Goal: Transaction & Acquisition: Purchase product/service

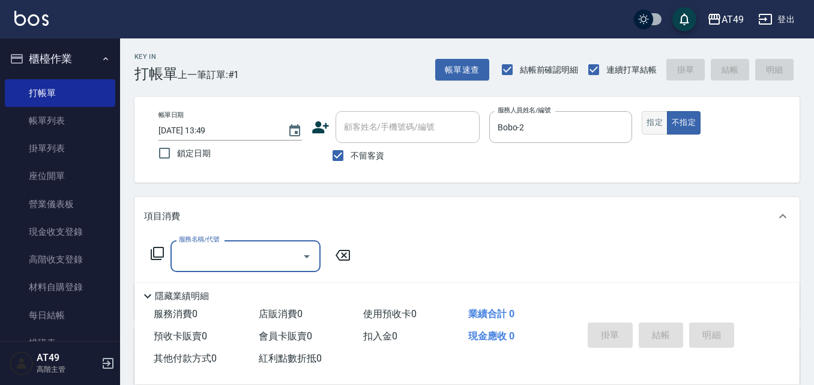
click at [657, 120] on button "指定" at bounding box center [655, 122] width 26 height 23
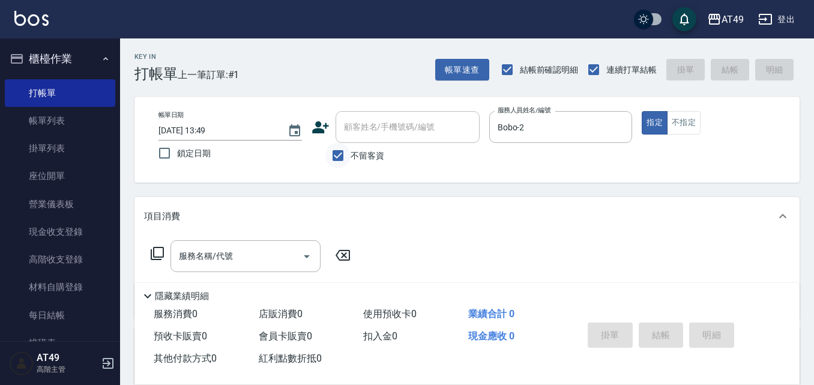
click at [345, 152] on input "不留客資" at bounding box center [337, 155] width 25 height 25
checkbox input "false"
click at [362, 134] on input "顧客姓名/手機號碼/編號" at bounding box center [398, 126] width 115 height 21
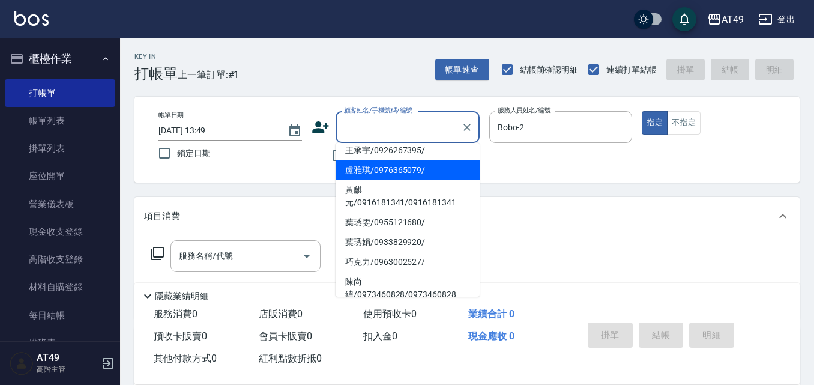
scroll to position [180, 0]
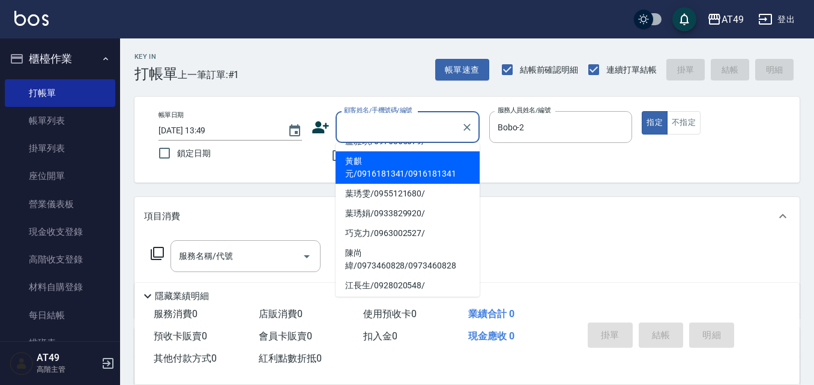
click at [393, 184] on li "黃麒元/0916181341/0916181341" at bounding box center [407, 167] width 144 height 32
type input "黃麒元/0916181341/0916181341"
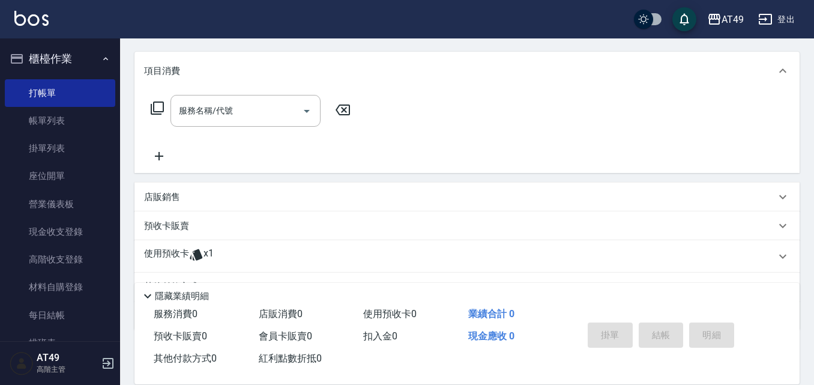
scroll to position [206, 0]
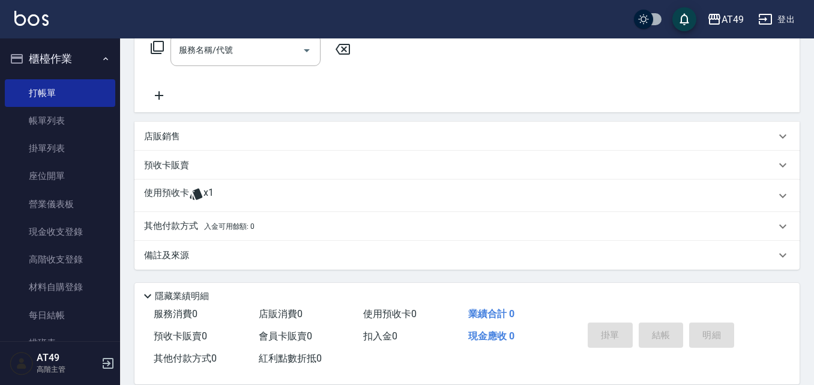
click at [206, 192] on span "x1" at bounding box center [208, 196] width 10 height 18
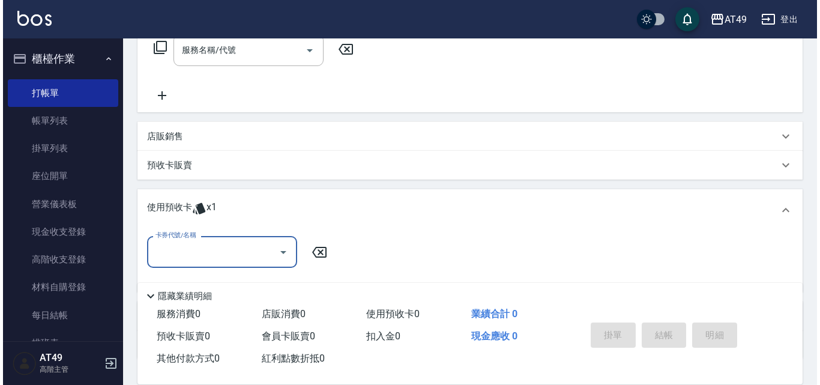
scroll to position [0, 0]
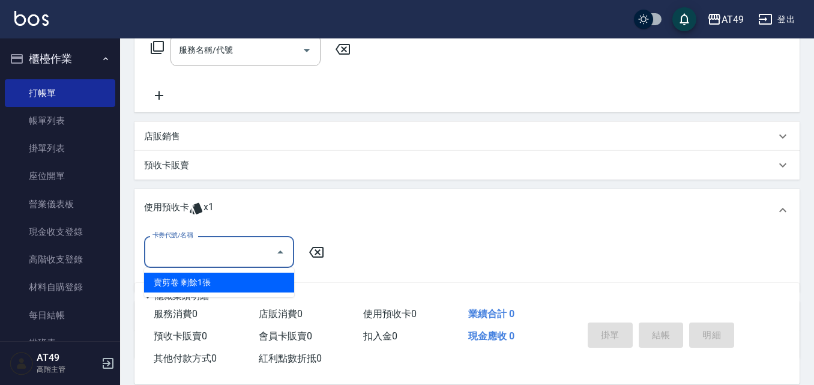
click at [239, 253] on input "卡券代號/名稱" at bounding box center [209, 251] width 121 height 21
click at [255, 284] on div "賣剪卷 剩餘1張" at bounding box center [219, 282] width 150 height 20
type input "賣剪卷"
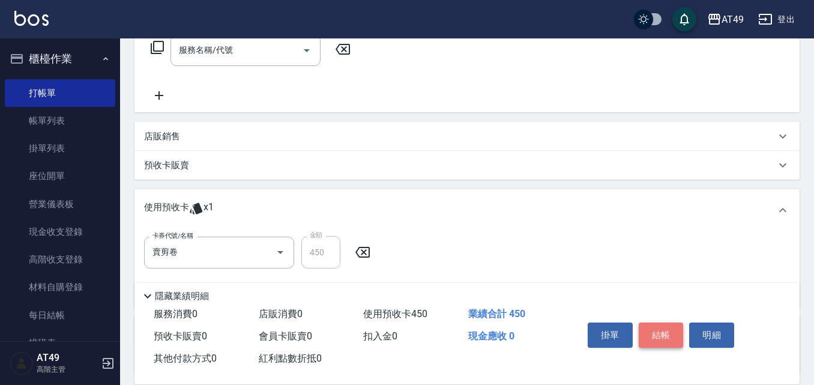
click at [659, 328] on button "結帳" at bounding box center [661, 334] width 45 height 25
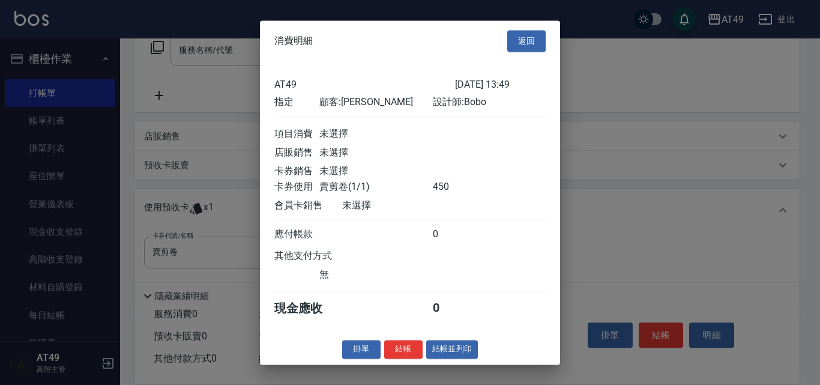
click at [424, 358] on div "掛單 結帳 結帳並列印" at bounding box center [410, 349] width 300 height 19
click at [403, 358] on button "結帳" at bounding box center [403, 349] width 38 height 19
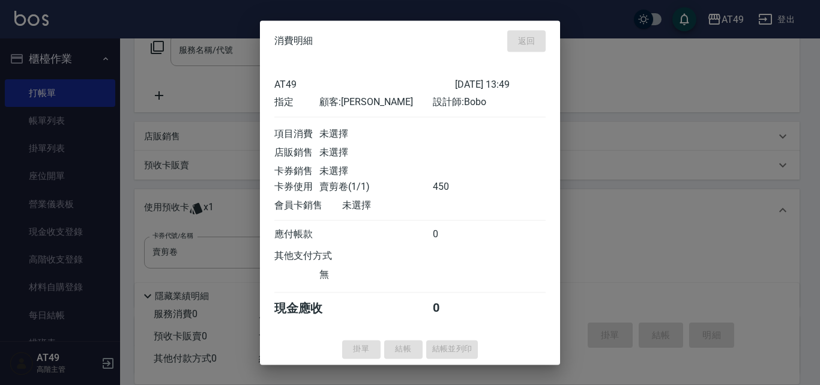
type input "[DATE] 16:23"
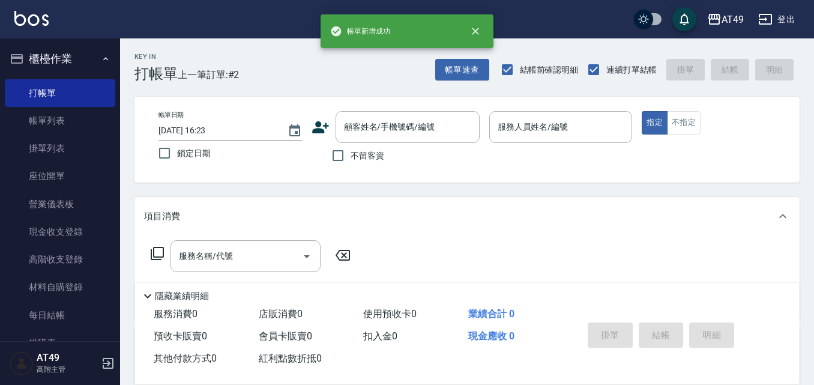
click at [366, 152] on span "不留客資" at bounding box center [367, 155] width 34 height 13
click at [350, 152] on input "不留客資" at bounding box center [337, 155] width 25 height 25
checkbox input "true"
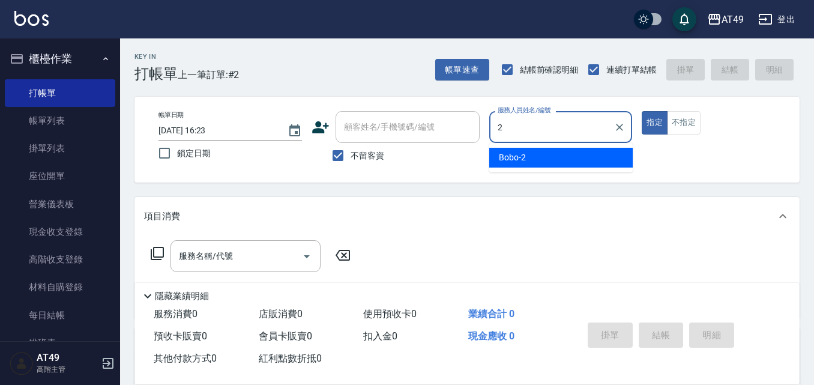
type input "Bobo-2"
type button "true"
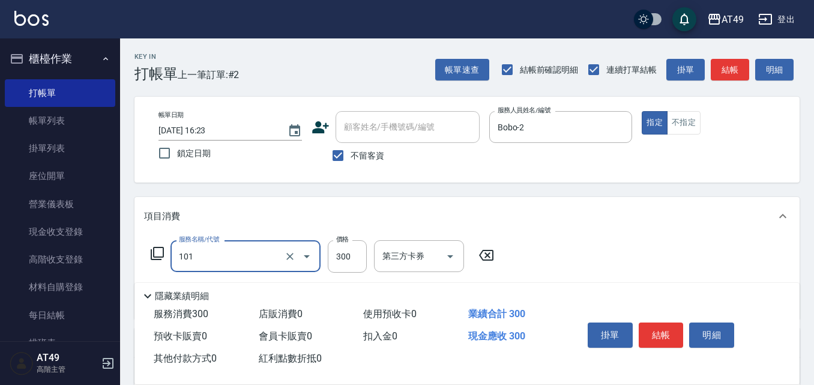
type input "一般洗髮(101)"
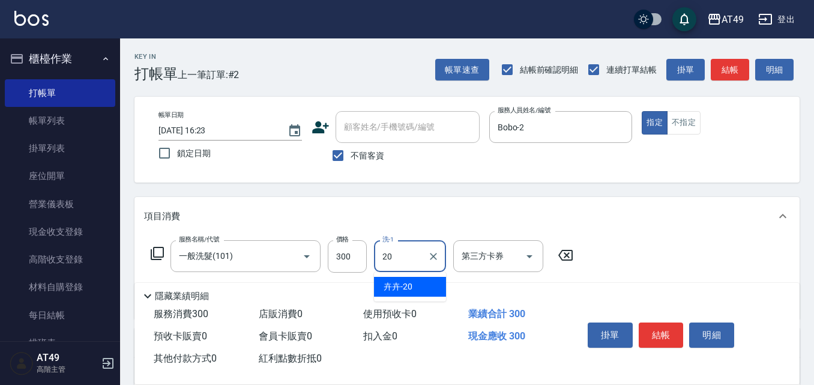
type input "卉卉-20"
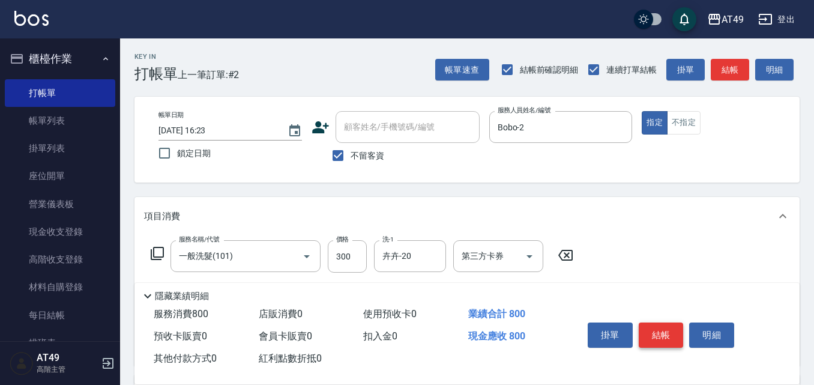
type input "精緻剪髮(201)"
click at [658, 326] on button "結帳" at bounding box center [661, 334] width 45 height 25
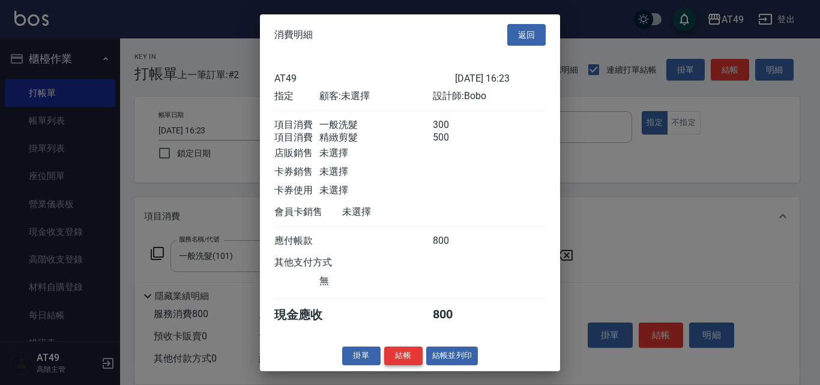
click at [409, 365] on button "結帳" at bounding box center [403, 355] width 38 height 19
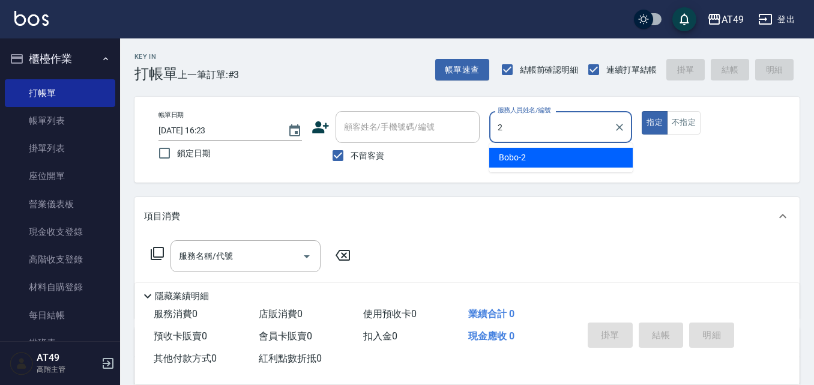
type input "Bobo-2"
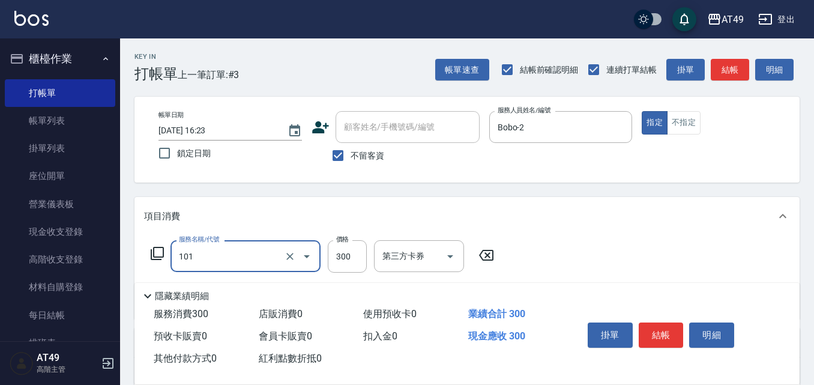
type input "一般洗髮(101)"
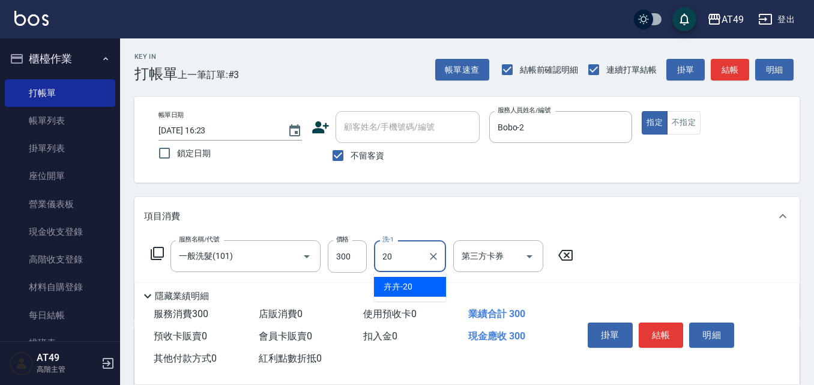
type input "卉卉-20"
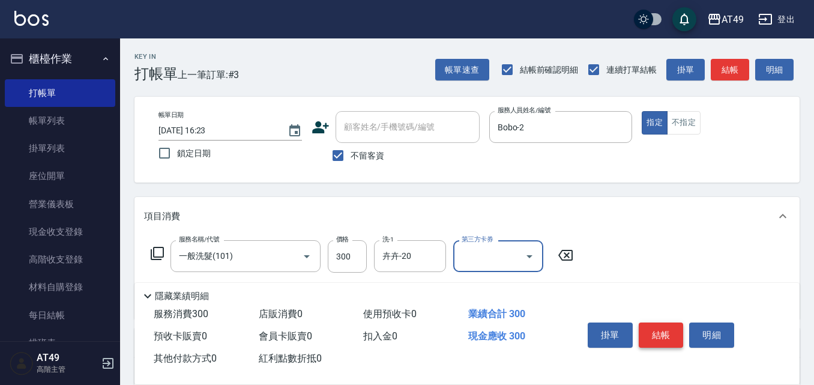
click at [646, 326] on button "結帳" at bounding box center [661, 334] width 45 height 25
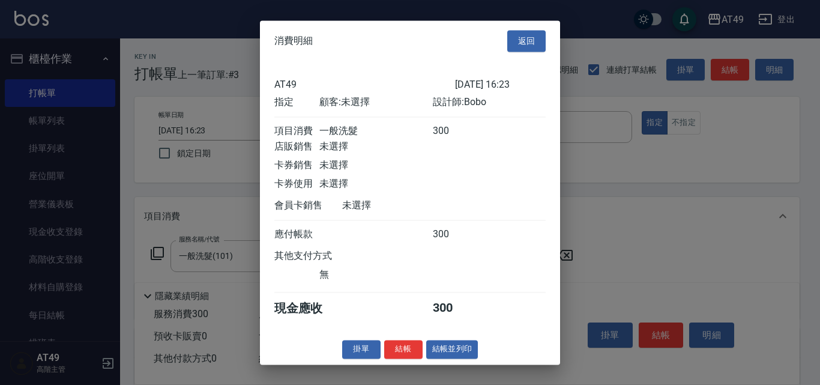
click at [396, 358] on button "結帳" at bounding box center [403, 349] width 38 height 19
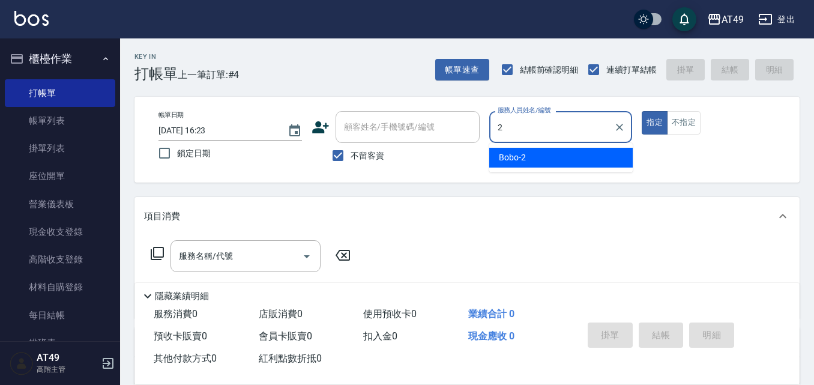
type input "Bobo-2"
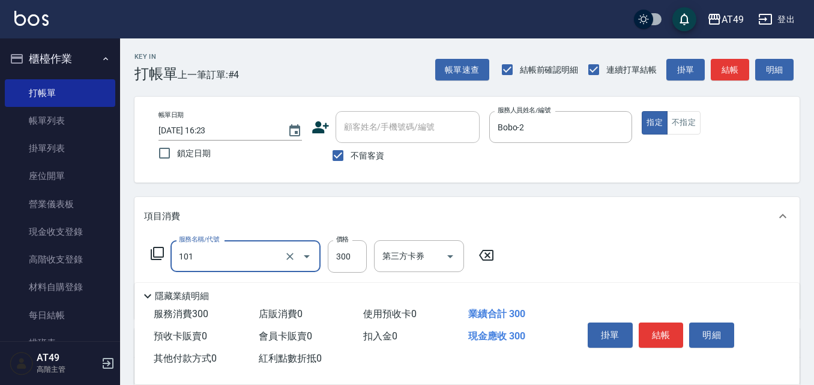
type input "一般洗髮(101)"
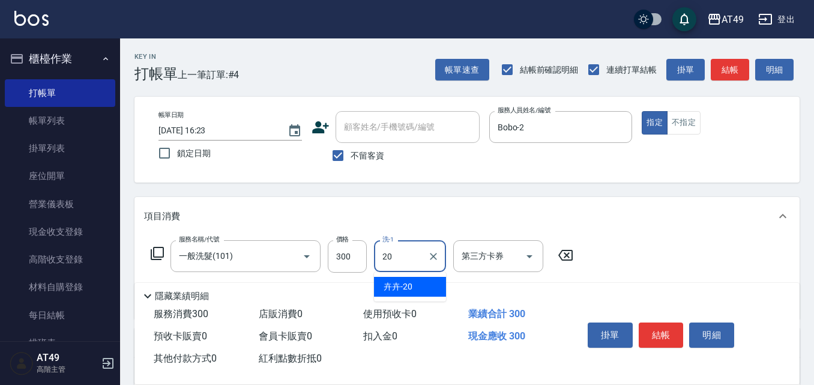
type input "卉卉-20"
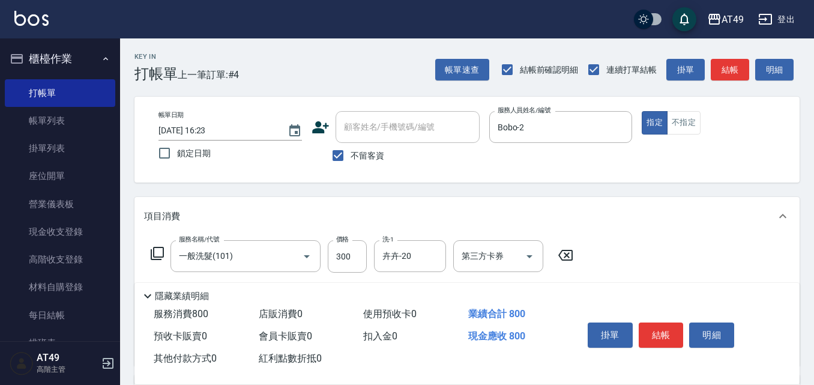
type input "精緻剪髮(201)"
click at [648, 331] on button "結帳" at bounding box center [661, 334] width 45 height 25
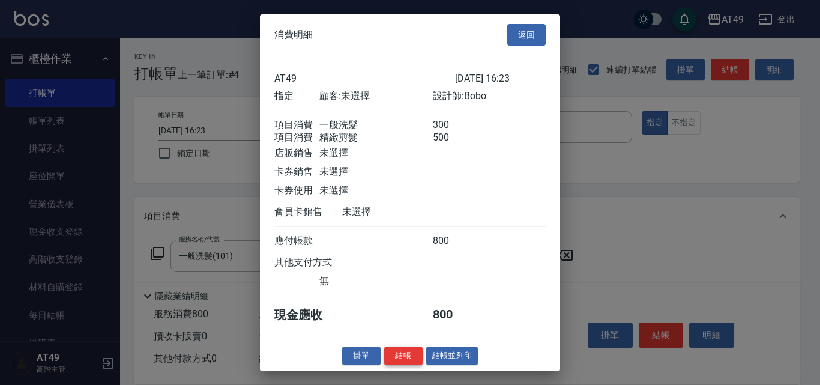
click at [401, 359] on button "結帳" at bounding box center [403, 355] width 38 height 19
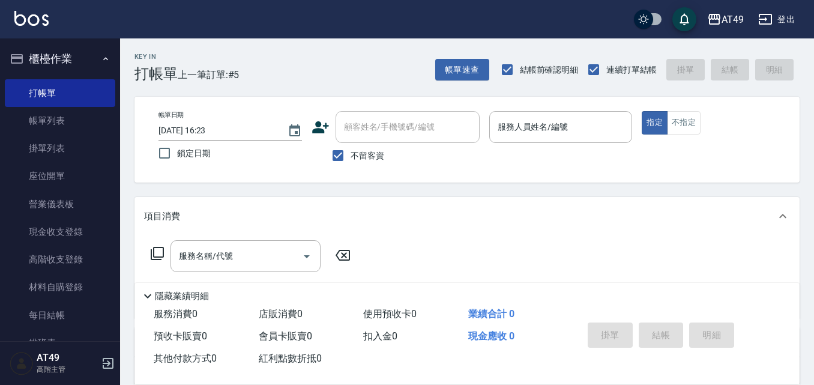
click at [459, 83] on div "Key In 打帳單 上一筆訂單:#5 帳單速查 結帳前確認明細 連續打單結帳 掛單 結帳 明細 帳單日期 [DATE] 16:23 鎖定日期 顧客姓名/手機…" at bounding box center [467, 298] width 694 height 520
click at [467, 59] on button "帳單速查" at bounding box center [462, 70] width 54 height 22
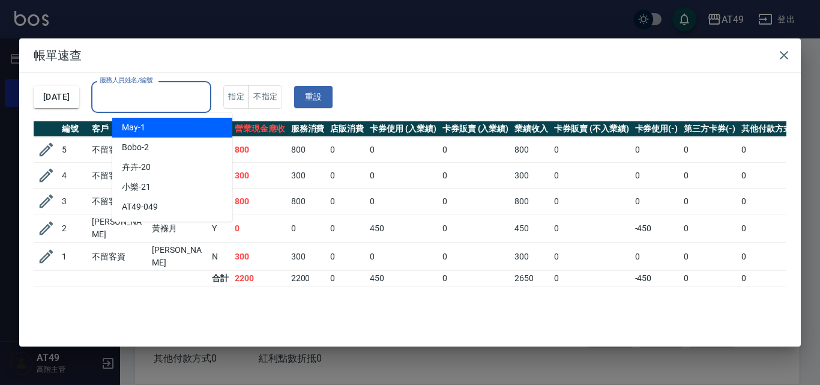
click at [141, 97] on input "服務人員姓名/編號" at bounding box center [151, 96] width 109 height 21
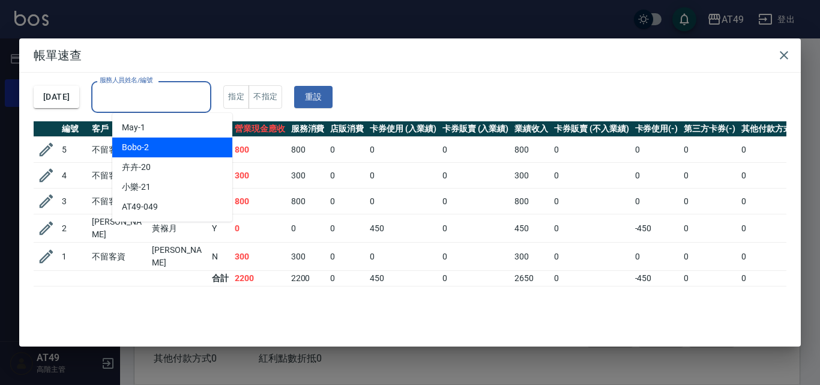
click at [154, 143] on div "Bobo -2" at bounding box center [172, 147] width 120 height 20
type input "Bobo-2"
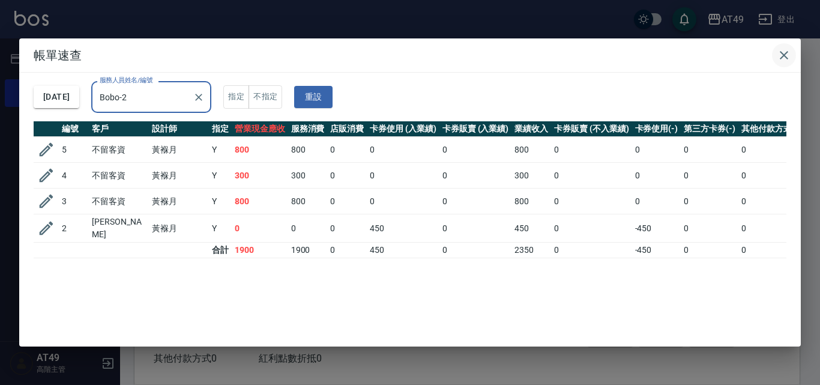
click at [786, 56] on icon "button" at bounding box center [784, 55] width 8 height 8
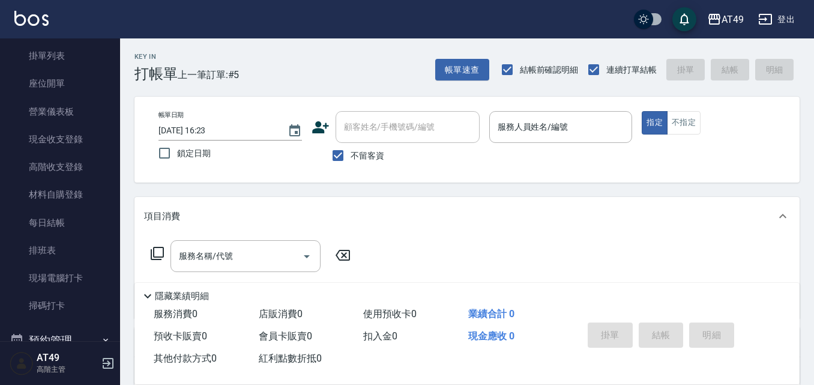
scroll to position [240, 0]
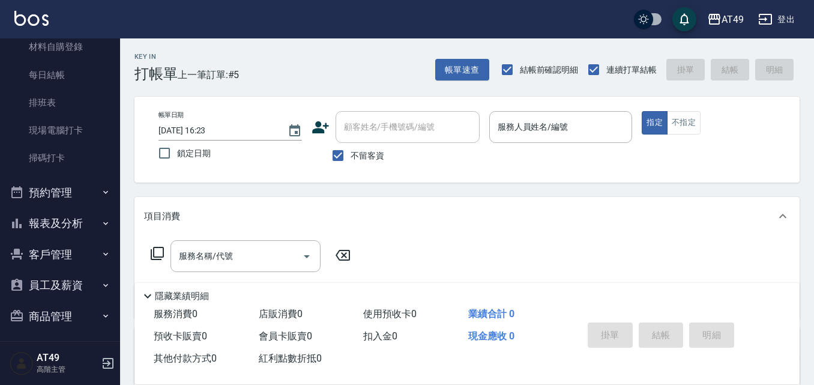
click at [46, 218] on button "報表及分析" at bounding box center [60, 223] width 110 height 31
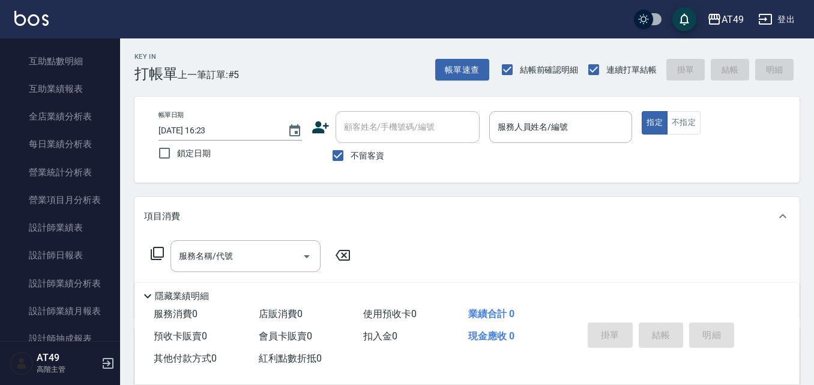
scroll to position [720, 0]
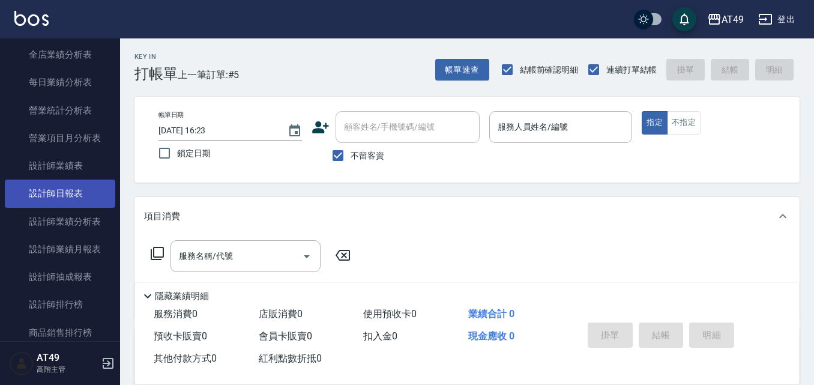
click at [65, 185] on link "設計師日報表" at bounding box center [60, 193] width 110 height 28
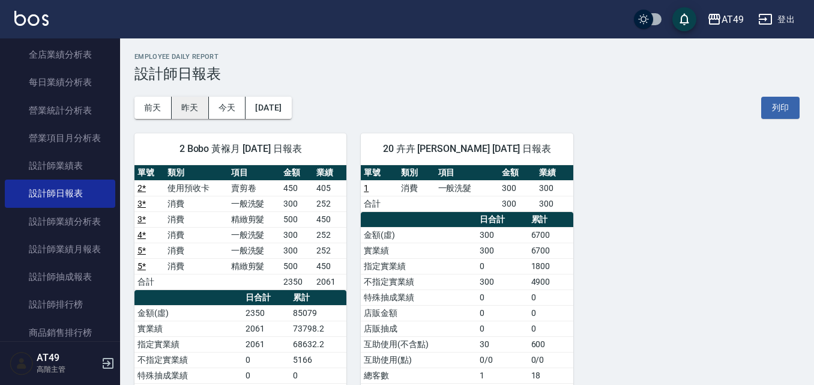
click at [189, 107] on button "昨天" at bounding box center [190, 108] width 37 height 22
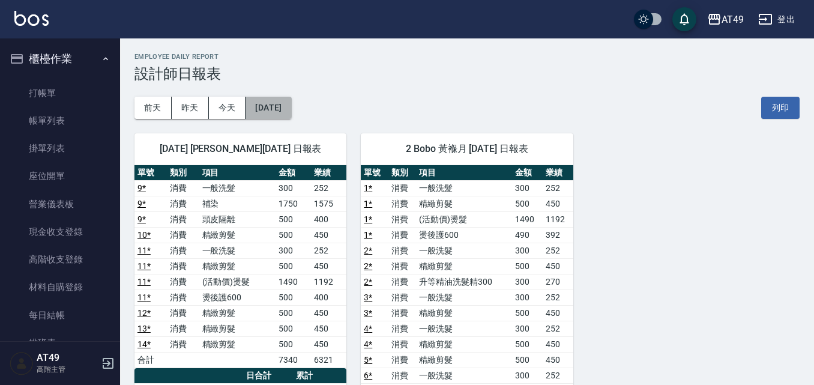
click at [289, 106] on button "[DATE]" at bounding box center [268, 108] width 46 height 22
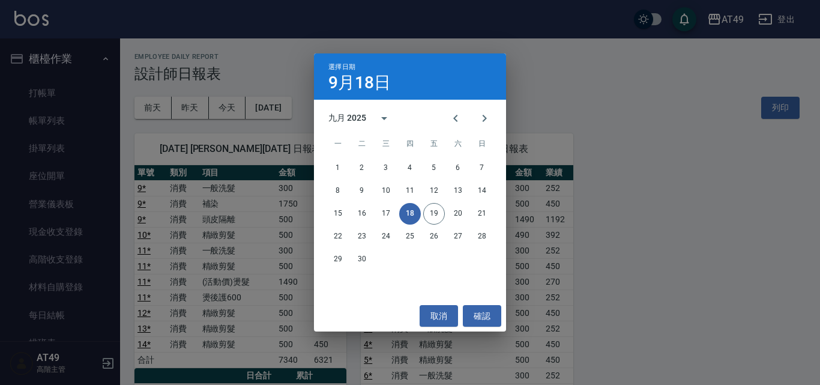
click at [588, 105] on div "選擇日期 [DATE] 九月 2025 一 二 三 四 五 六 日 1 2 3 4 5 6 7 8 9 10 11 12 13 14 15 16 17 18 …" at bounding box center [410, 192] width 820 height 385
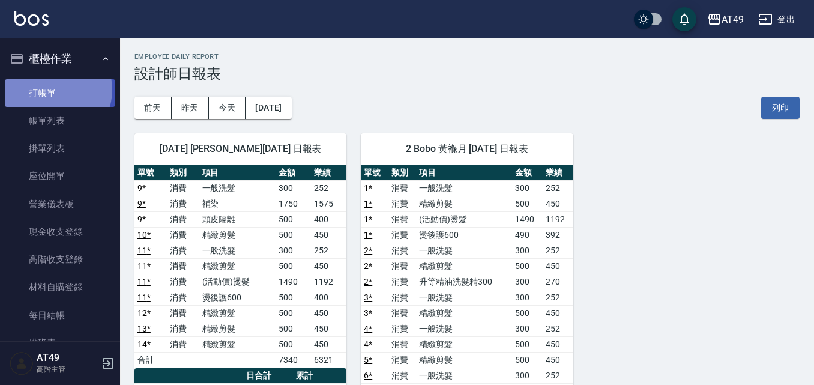
click at [55, 89] on link "打帳單" at bounding box center [60, 93] width 110 height 28
